Goal: Information Seeking & Learning: Check status

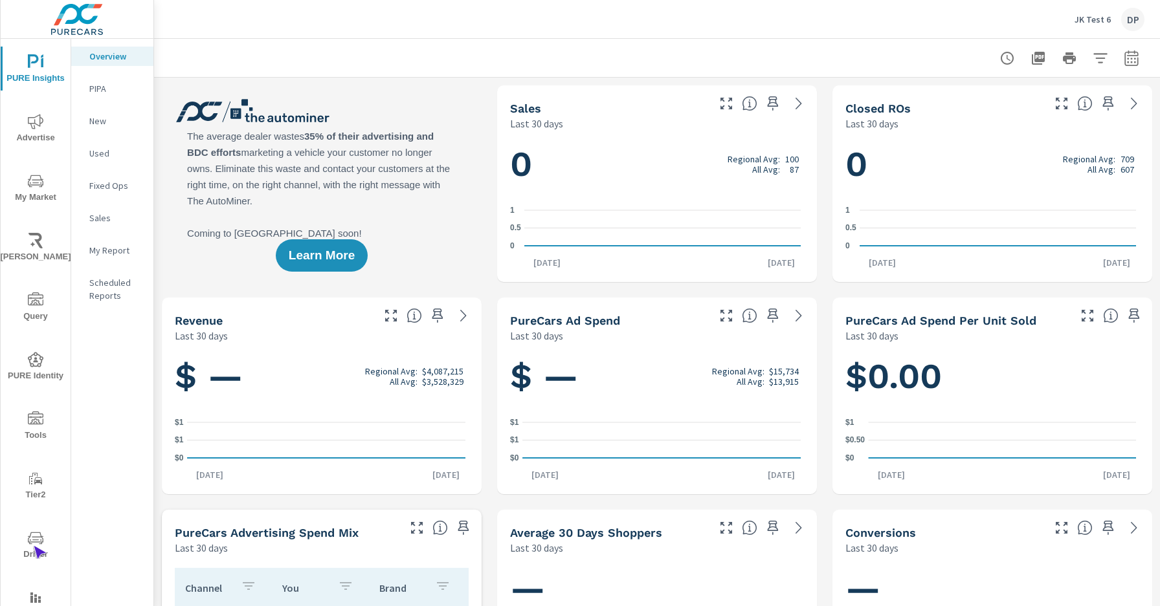
click at [33, 546] on span "Driver" at bounding box center [36, 547] width 62 height 32
